Goal: Find specific page/section: Find specific page/section

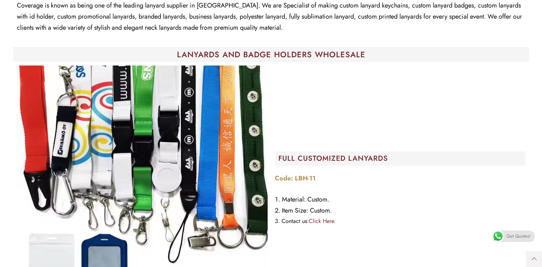
scroll to position [143, 0]
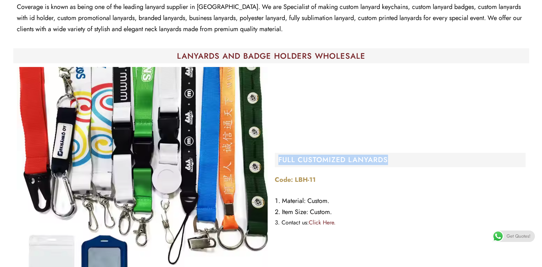
drag, startPoint x: 280, startPoint y: 160, endPoint x: 390, endPoint y: 161, distance: 109.9
click at [390, 161] on h2 "FULL CUSTOMIZED LANYARDS" at bounding box center [401, 159] width 247 height 7
copy h2 "FULL CUSTOMIZED LANYARDS"
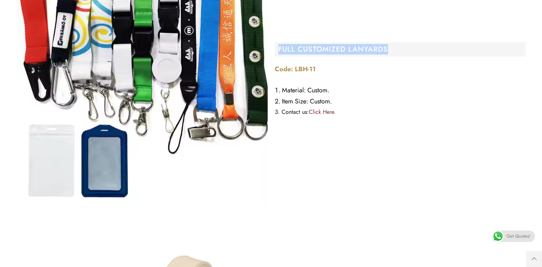
scroll to position [271, 0]
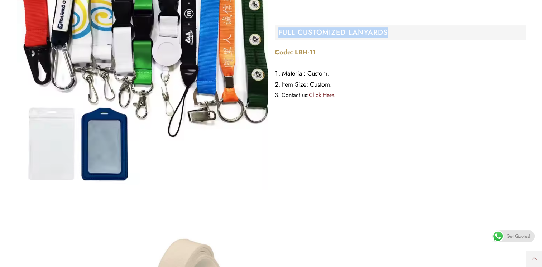
click at [321, 96] on link "Click Here." at bounding box center [322, 95] width 27 height 8
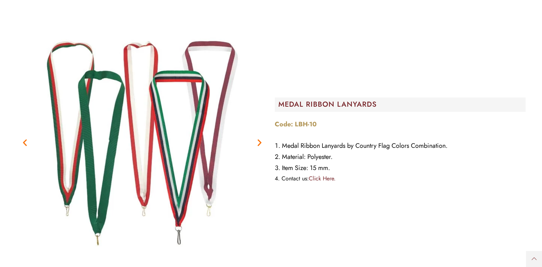
scroll to position [1081, 0]
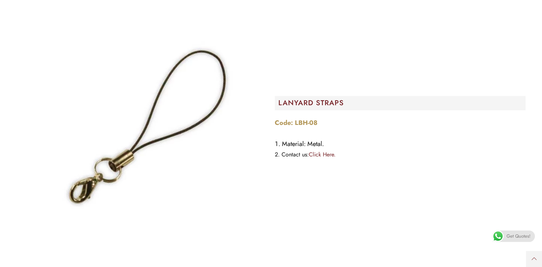
scroll to position [724, 0]
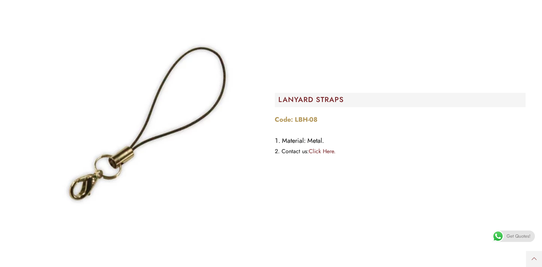
click at [325, 153] on link "Click Here." at bounding box center [322, 151] width 27 height 8
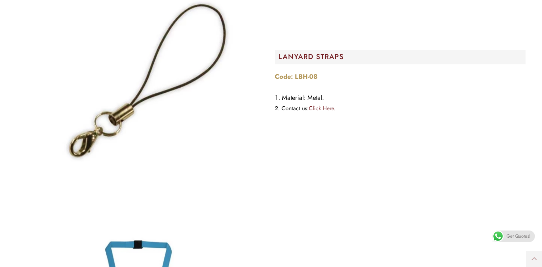
scroll to position [868, 0]
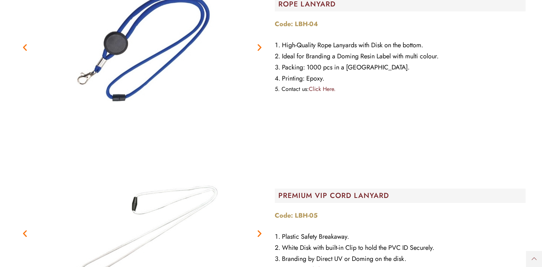
scroll to position [2061, 0]
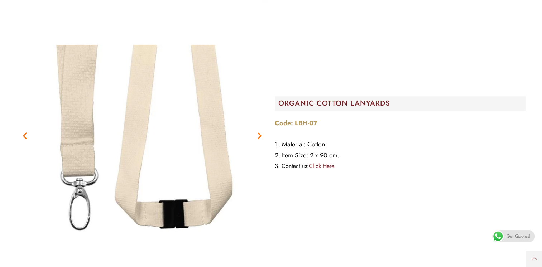
scroll to position [466, 0]
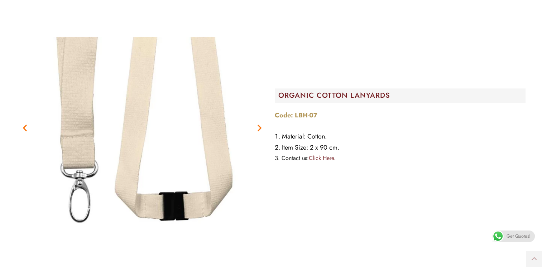
click at [330, 158] on link "Click Here." at bounding box center [322, 158] width 27 height 8
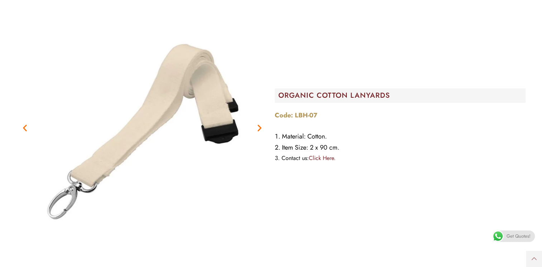
click at [319, 157] on link "Click Here." at bounding box center [322, 158] width 27 height 8
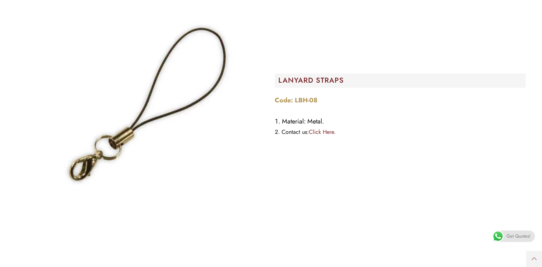
scroll to position [752, 0]
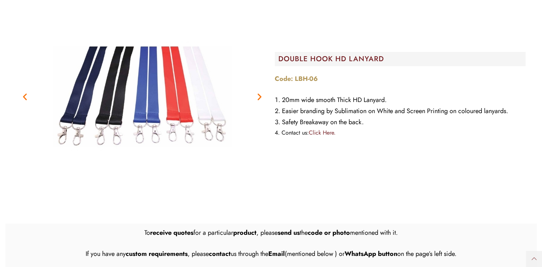
scroll to position [2348, 0]
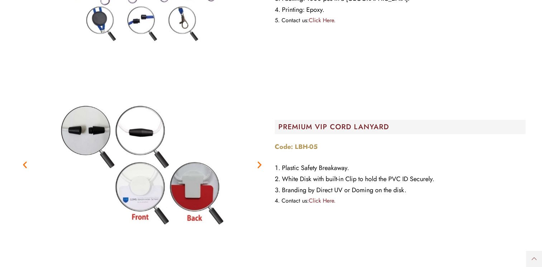
click at [320, 198] on link "Click Here." at bounding box center [322, 201] width 27 height 8
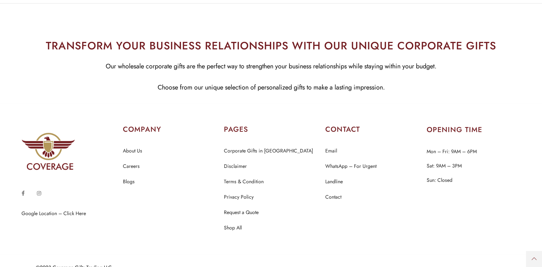
scroll to position [2848, 0]
